Goal: Information Seeking & Learning: Check status

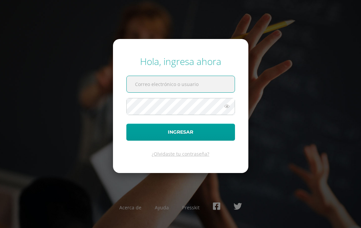
type input "[PERSON_NAME][EMAIL_ADDRESS][DOMAIN_NAME]"
click at [180, 141] on button "Ingresar" at bounding box center [180, 132] width 109 height 17
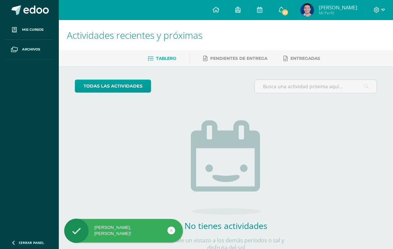
click at [279, 10] on icon at bounding box center [280, 10] width 5 height 6
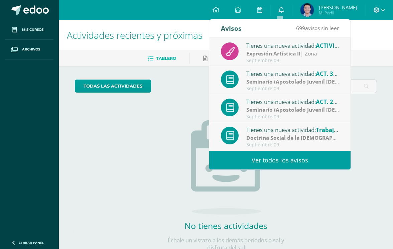
click at [307, 10] on img at bounding box center [306, 9] width 13 height 13
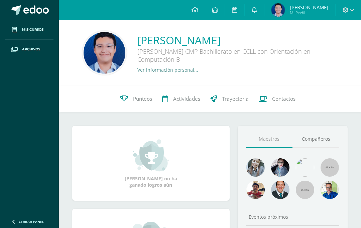
click at [134, 103] on span "Punteos" at bounding box center [142, 98] width 19 height 7
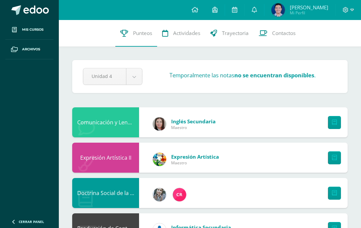
click at [274, 12] on img at bounding box center [277, 9] width 13 height 13
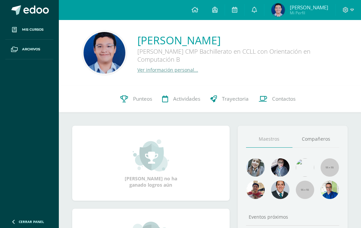
click at [138, 98] on span "Punteos" at bounding box center [142, 98] width 19 height 7
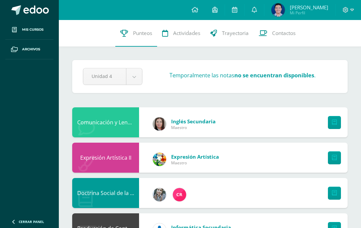
click at [358, 5] on div at bounding box center [347, 10] width 25 height 20
click at [352, 11] on icon at bounding box center [352, 10] width 4 height 2
click at [335, 44] on span "Cerrar sesión" at bounding box center [331, 46] width 30 height 6
